Goal: Information Seeking & Learning: Learn about a topic

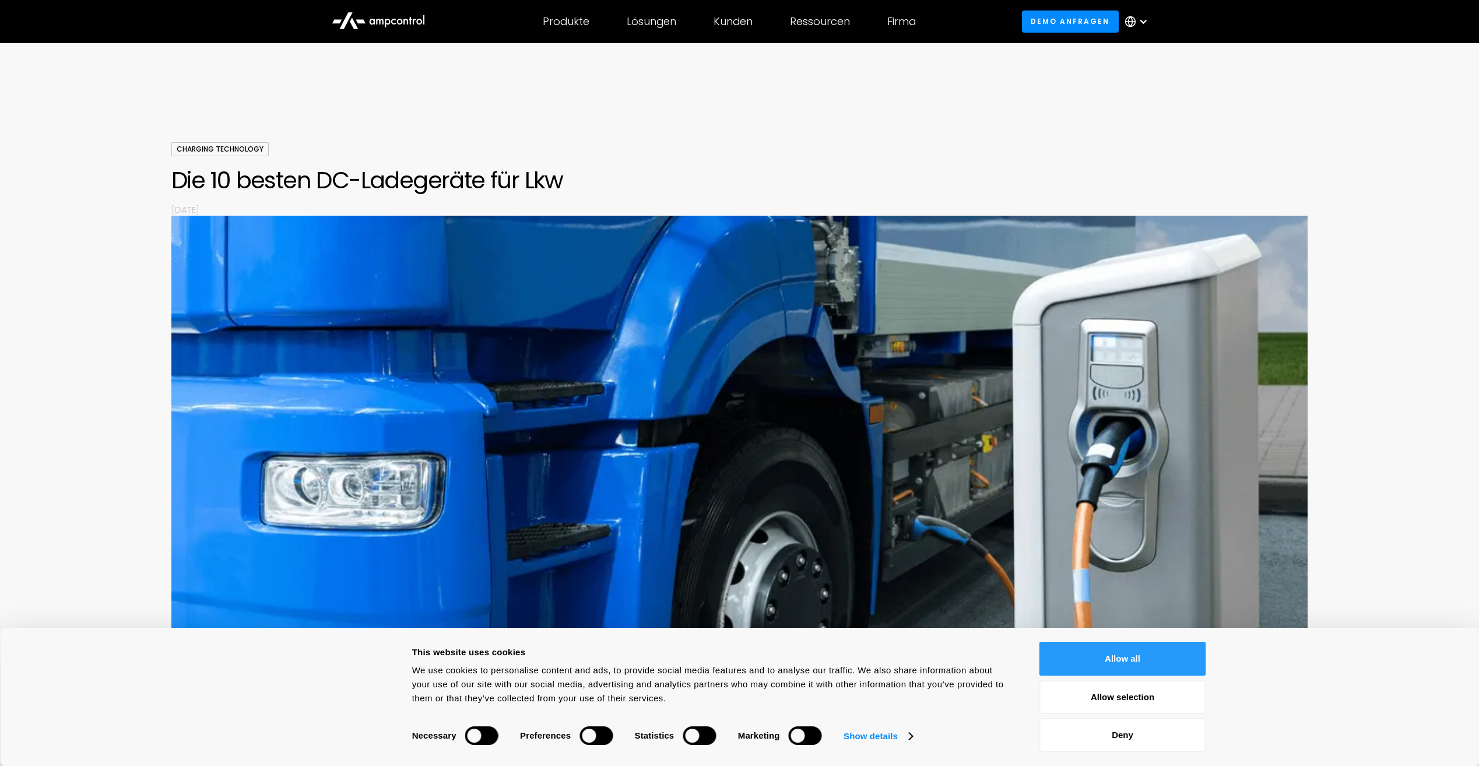
click at [1169, 659] on button "Allow all" at bounding box center [1122, 659] width 167 height 34
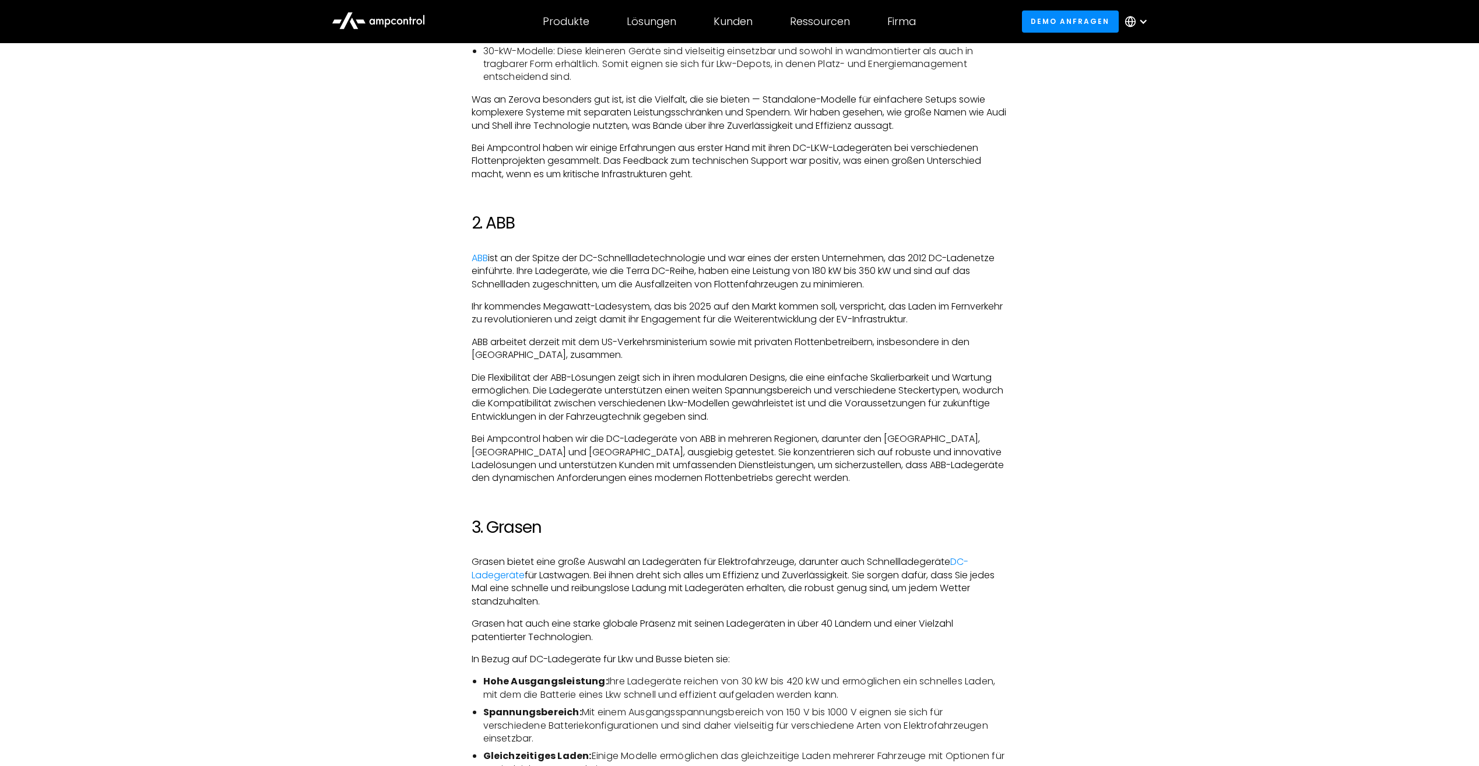
scroll to position [1224, 0]
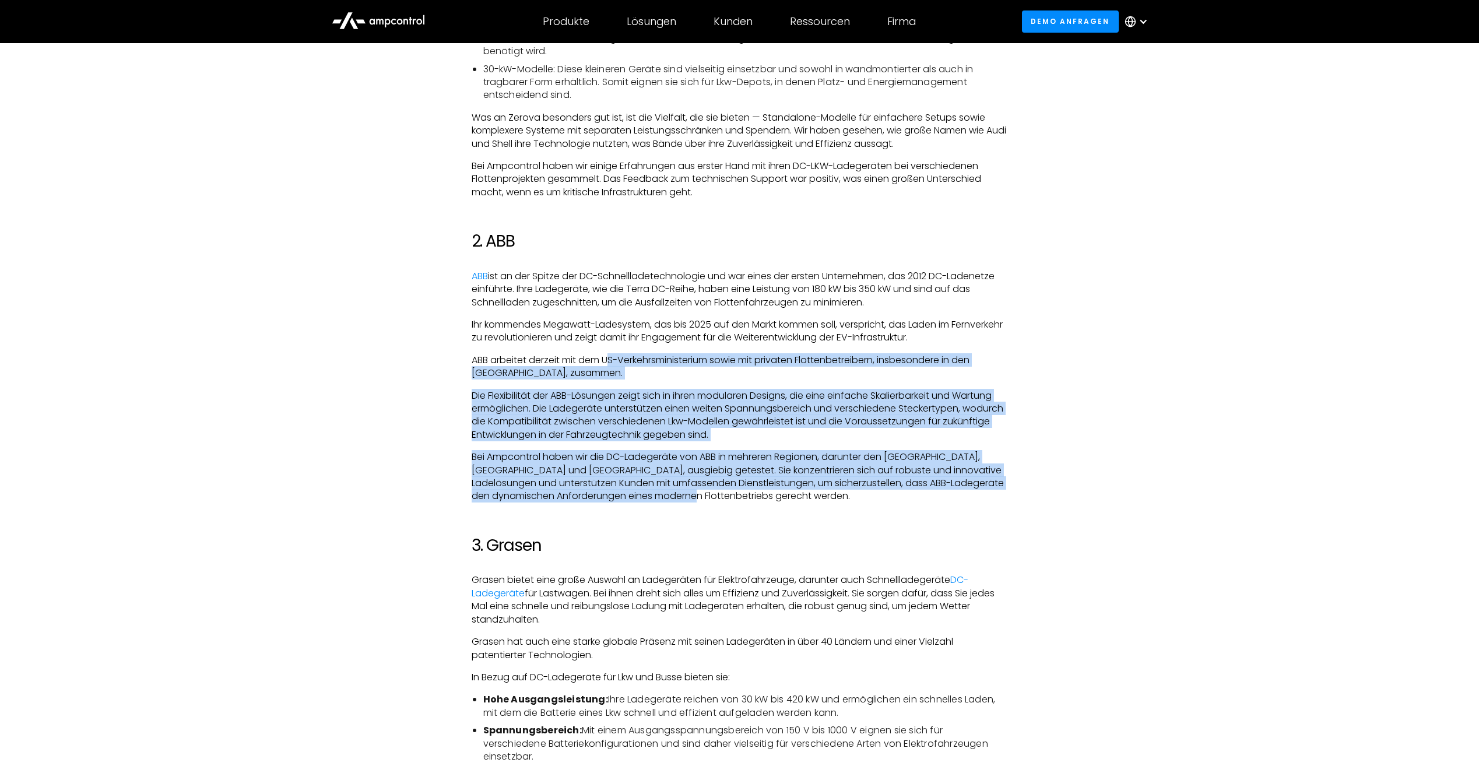
drag, startPoint x: 611, startPoint y: 356, endPoint x: 973, endPoint y: 498, distance: 388.9
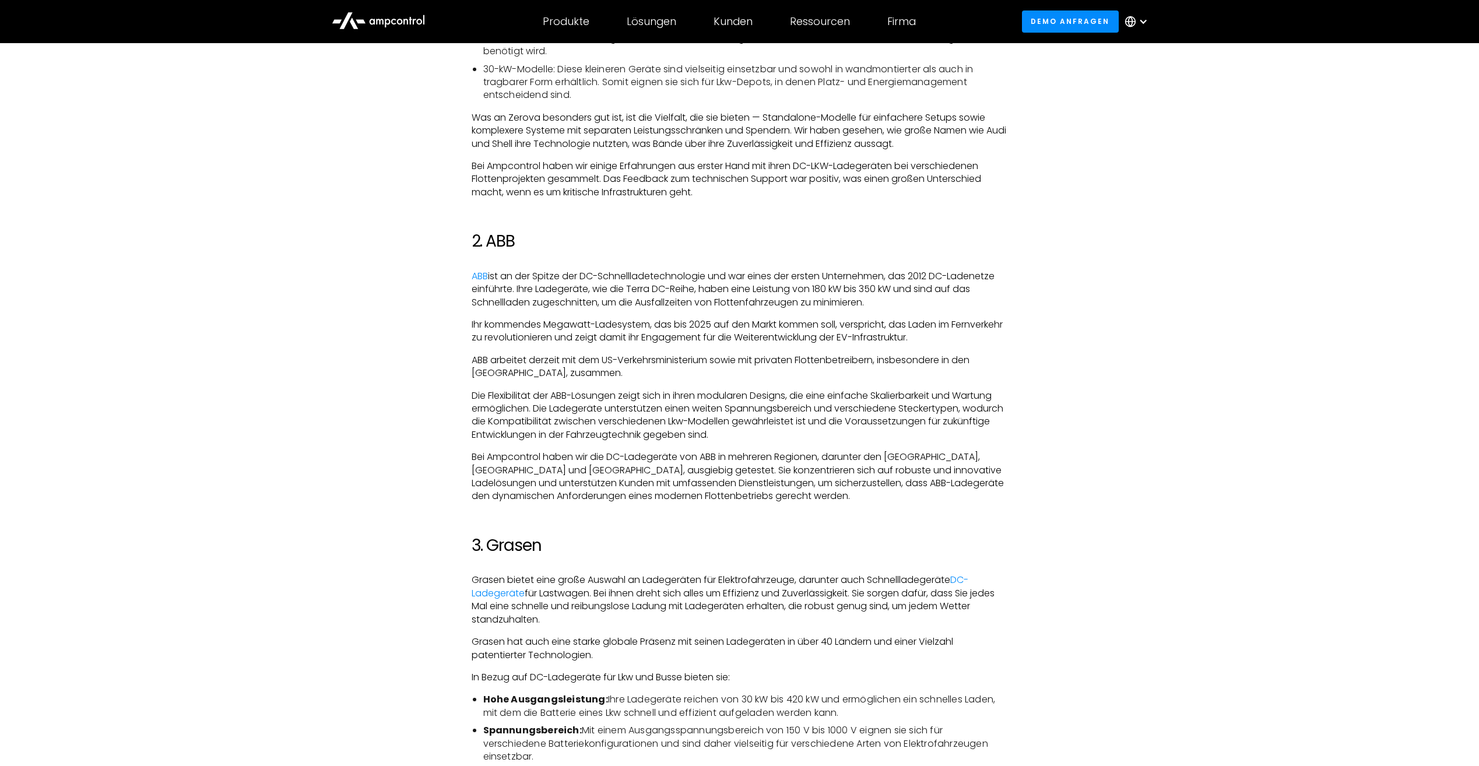
drag, startPoint x: 973, startPoint y: 498, endPoint x: 745, endPoint y: 576, distance: 240.2
click at [745, 576] on p "Grasen bietet eine große Auswahl an Ladegeräten für Elektrofahrzeuge, darunter …" at bounding box center [740, 600] width 536 height 52
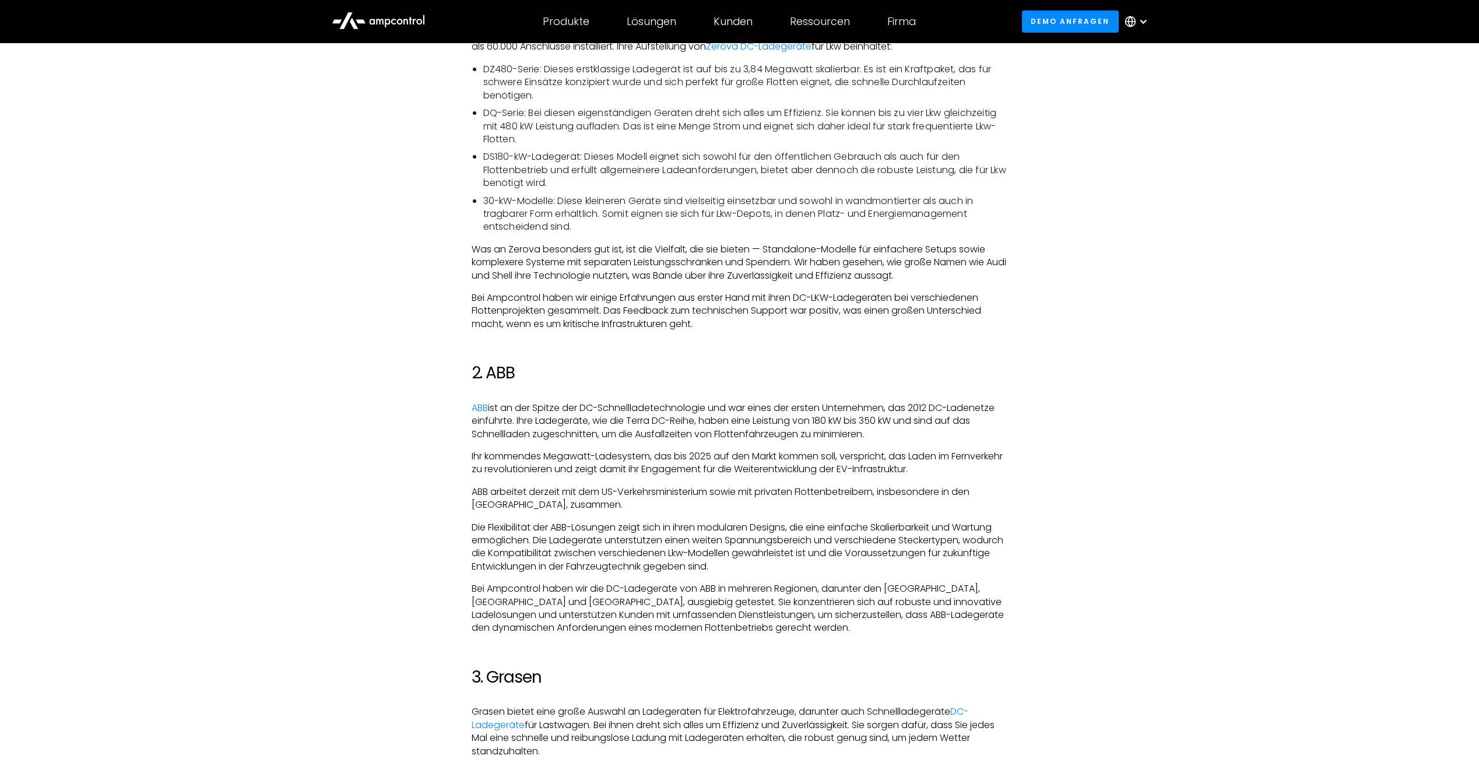
scroll to position [874, 0]
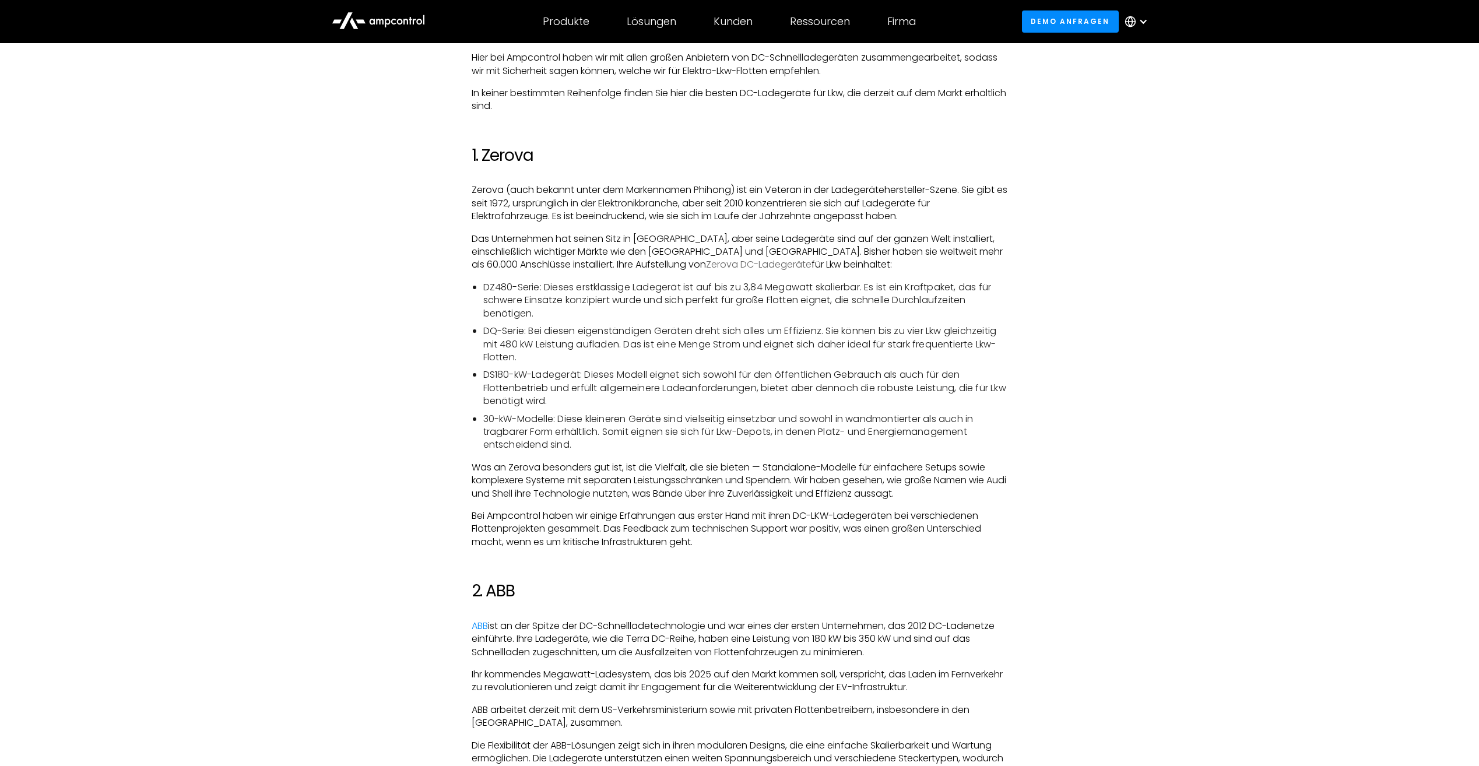
click at [706, 269] on link "Zerova DC-Ladegeräte" at bounding box center [759, 264] width 106 height 13
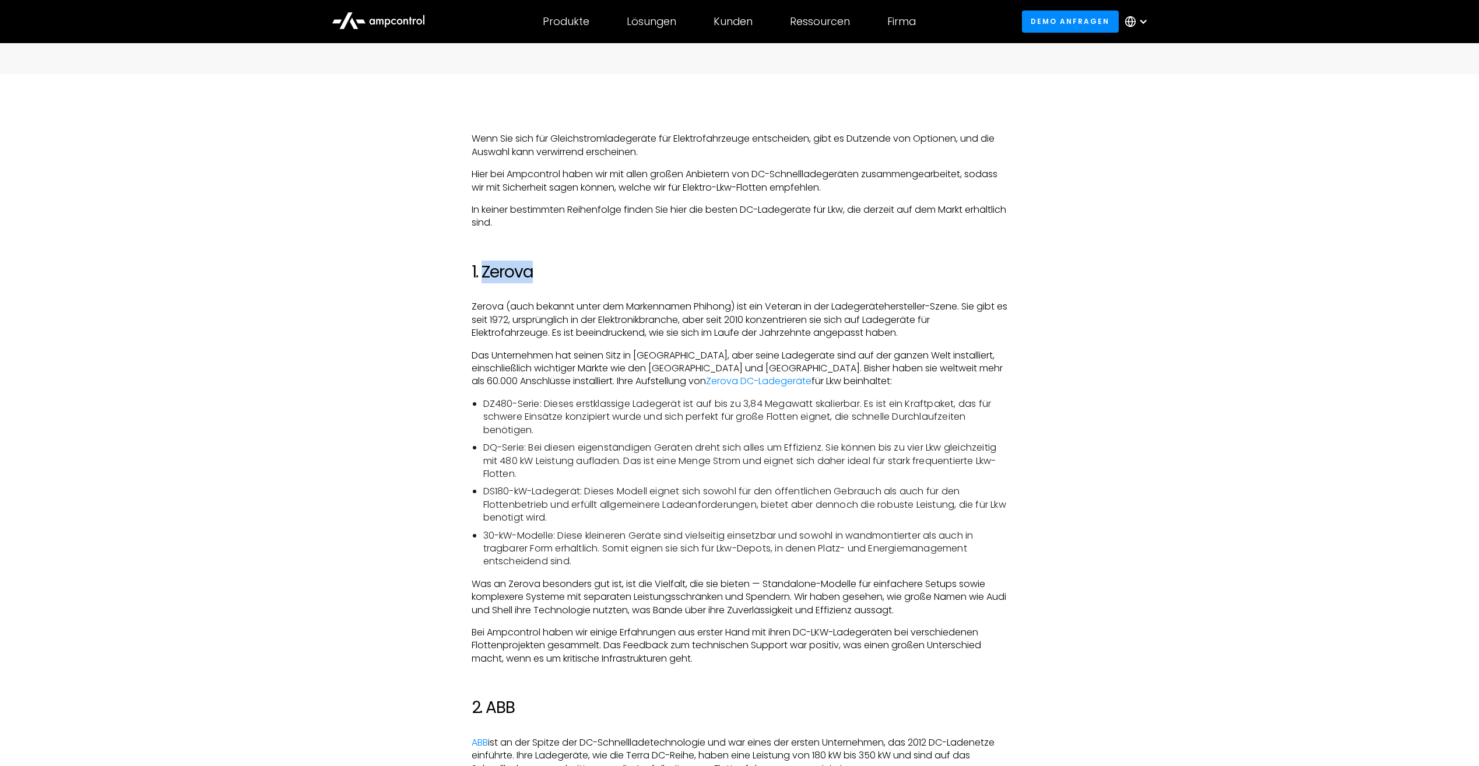
drag, startPoint x: 548, startPoint y: 265, endPoint x: 484, endPoint y: 275, distance: 64.4
click at [484, 275] on h2 "1. Zerova" at bounding box center [740, 272] width 536 height 20
copy h2 "Zerova"
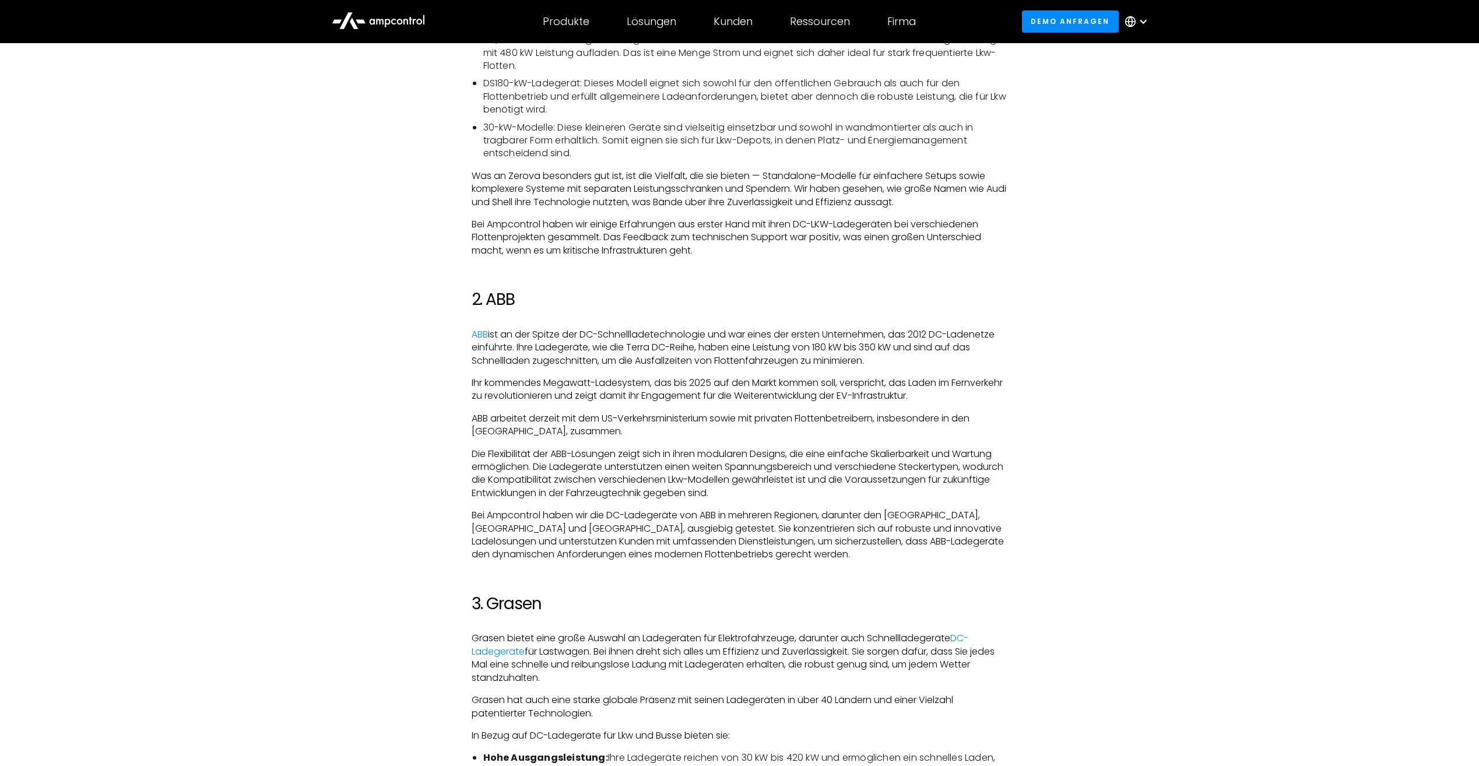
scroll to position [1457, 0]
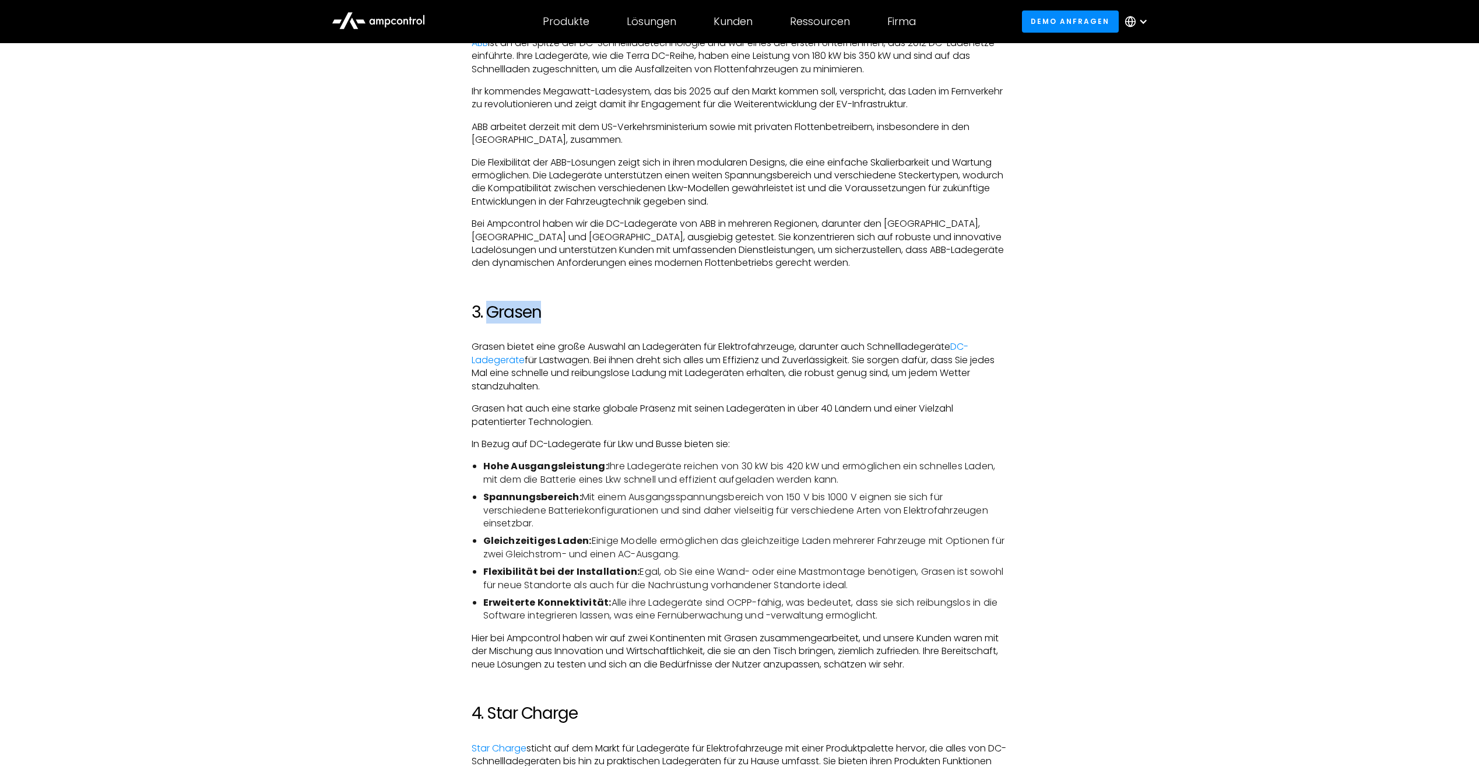
drag, startPoint x: 540, startPoint y: 312, endPoint x: 490, endPoint y: 312, distance: 50.7
click at [490, 312] on h2 "3. Grasen" at bounding box center [740, 313] width 536 height 20
copy h2 "Grasen"
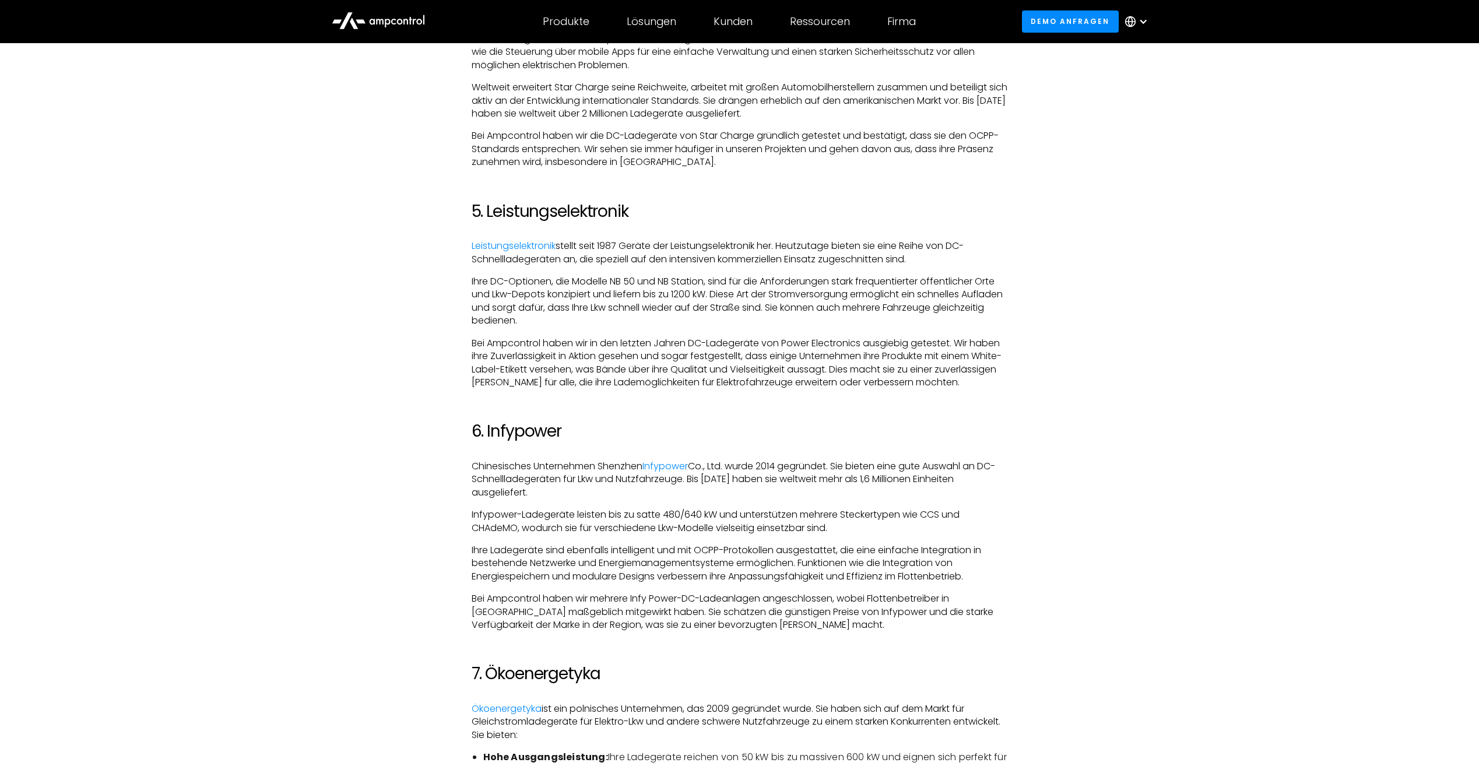
scroll to position [2215, 0]
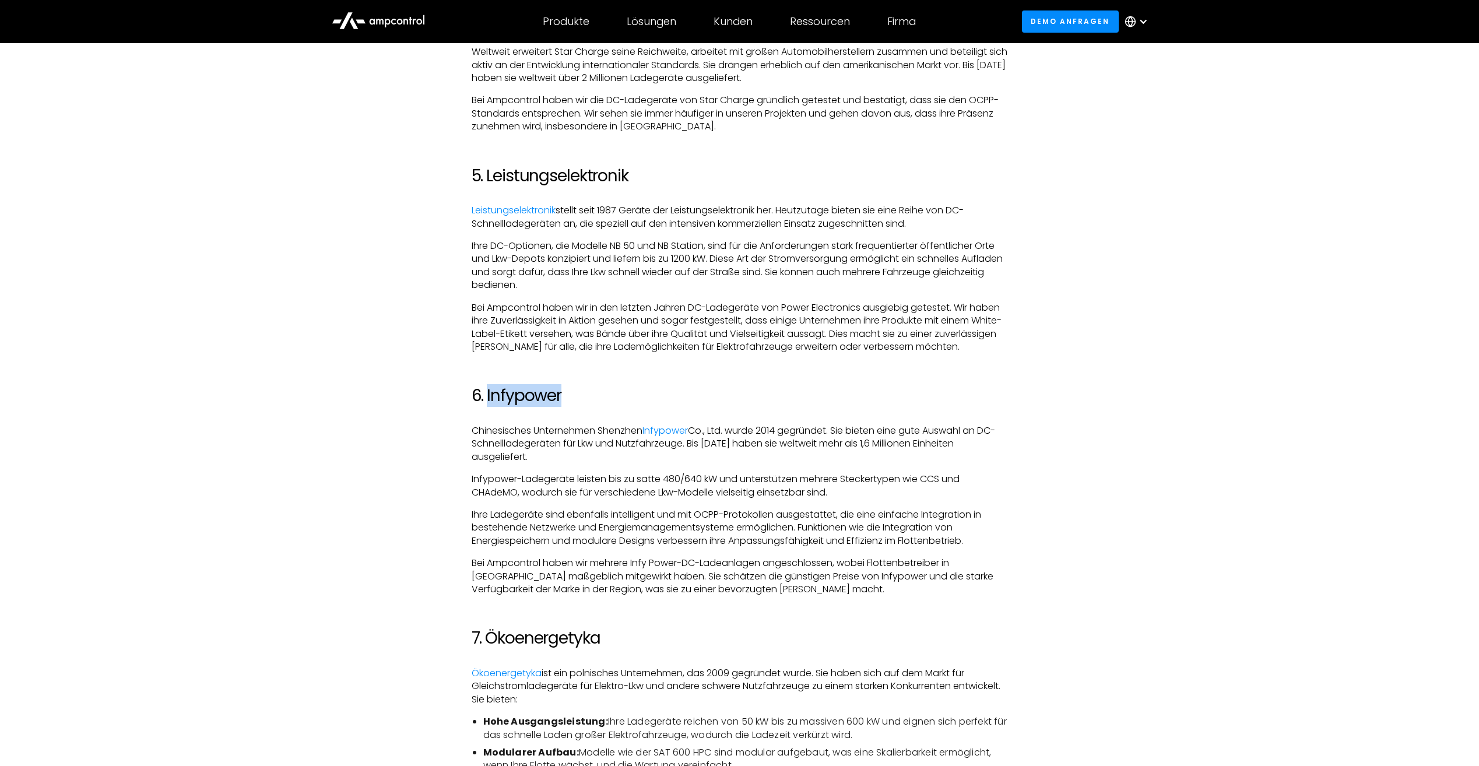
drag, startPoint x: 569, startPoint y: 400, endPoint x: 488, endPoint y: 403, distance: 81.1
click at [488, 403] on h2 "6. Infypower" at bounding box center [740, 396] width 536 height 20
copy h2 "Infypower"
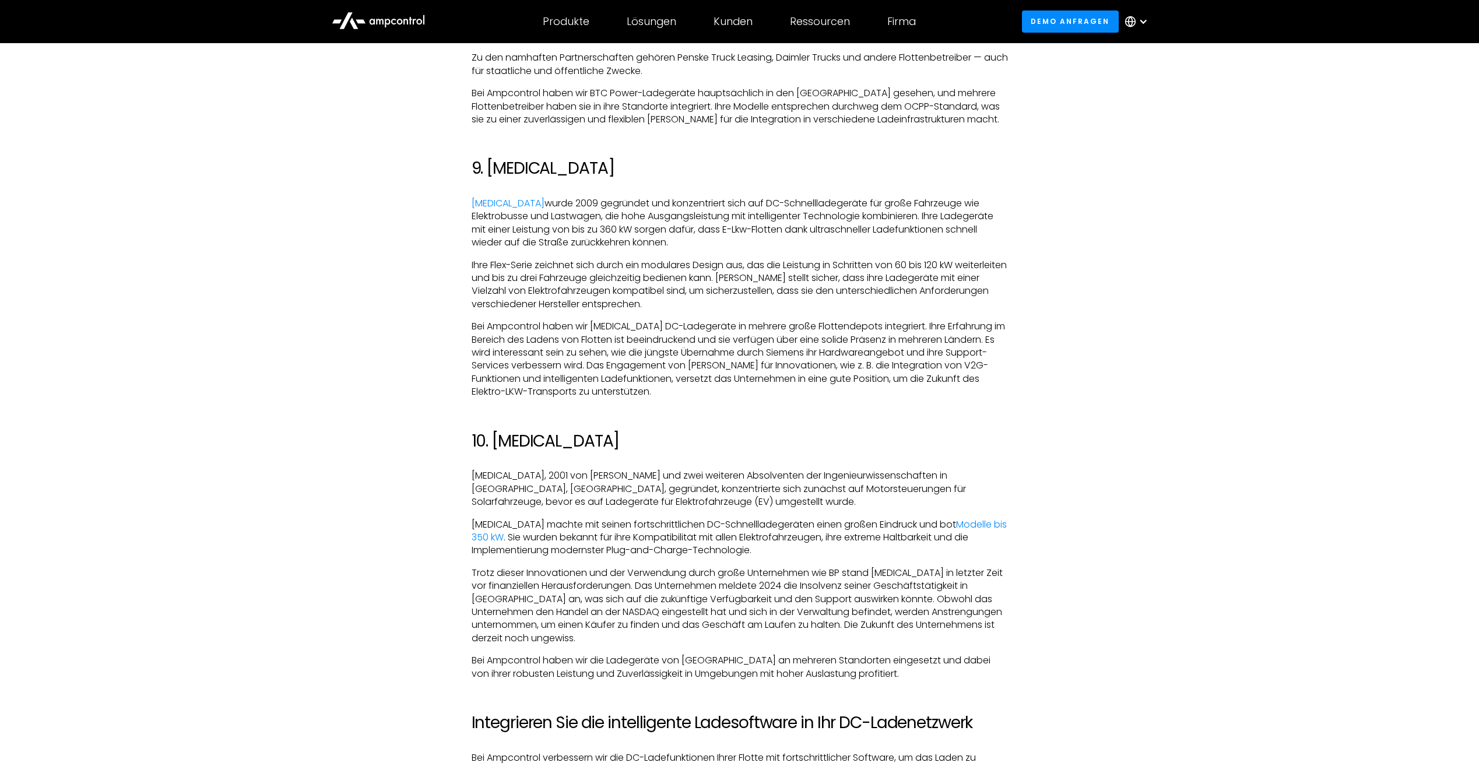
scroll to position [3439, 0]
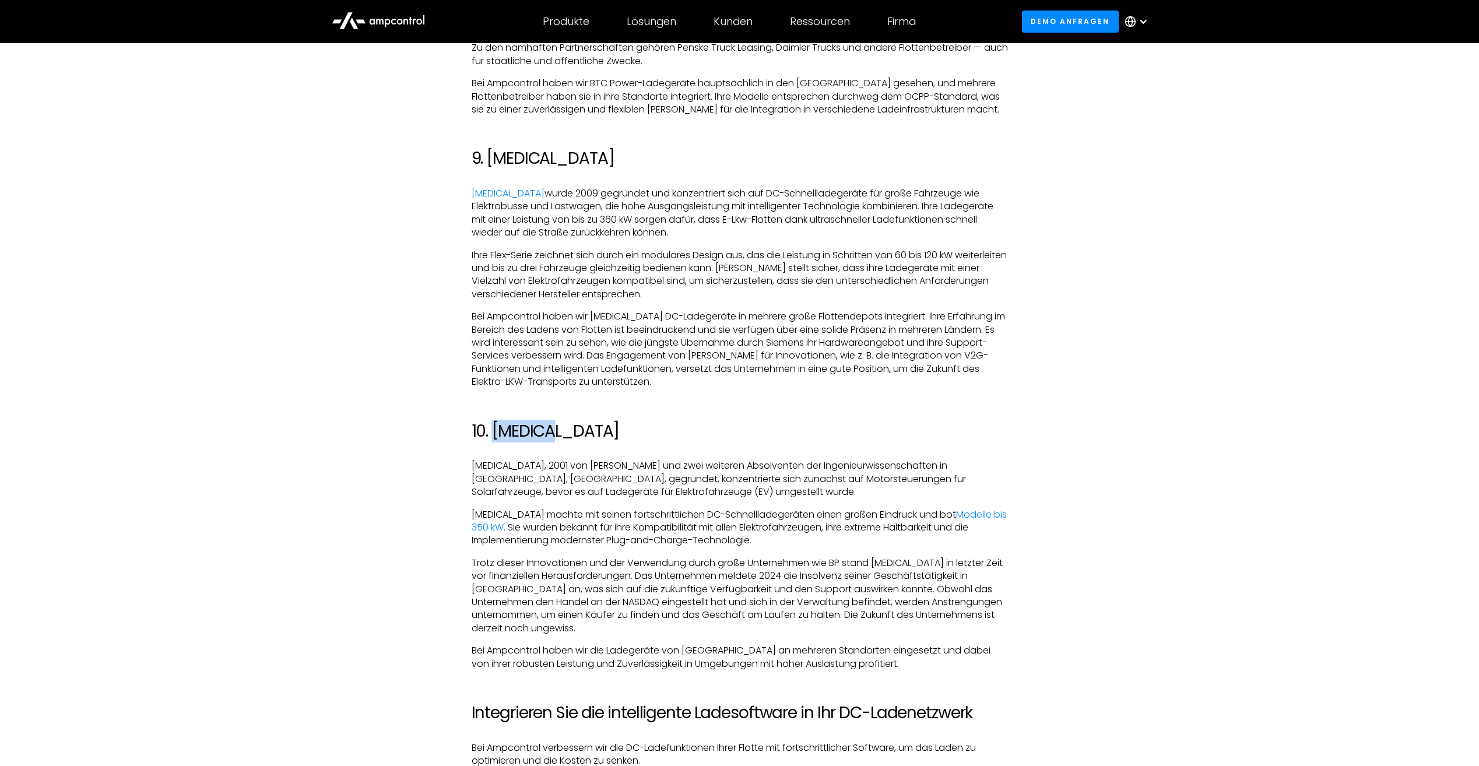
drag, startPoint x: 559, startPoint y: 435, endPoint x: 494, endPoint y: 438, distance: 64.8
click at [494, 438] on h2 "10. [MEDICAL_DATA]" at bounding box center [740, 431] width 536 height 20
copy h2 "[MEDICAL_DATA]"
